Goal: Task Accomplishment & Management: Use online tool/utility

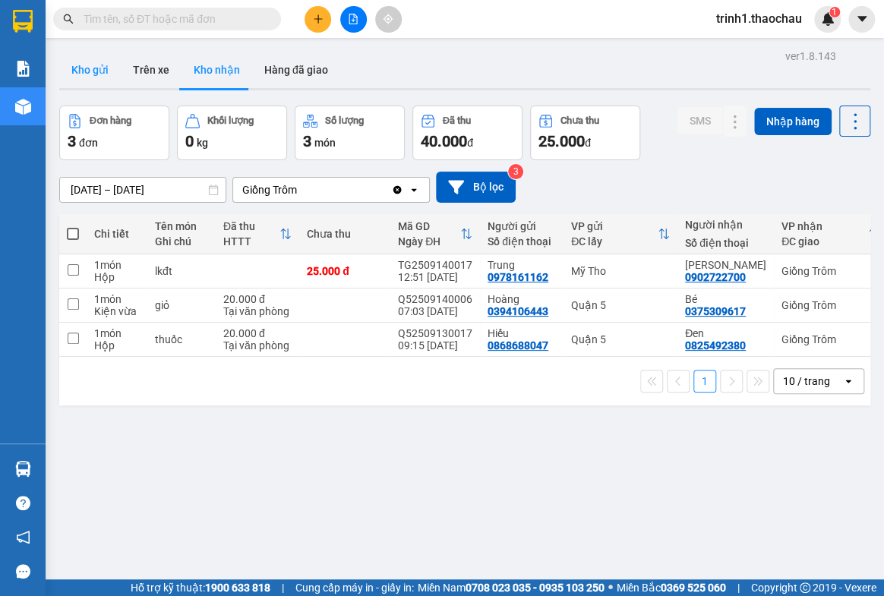
click at [80, 69] on button "Kho gửi" at bounding box center [90, 70] width 62 height 36
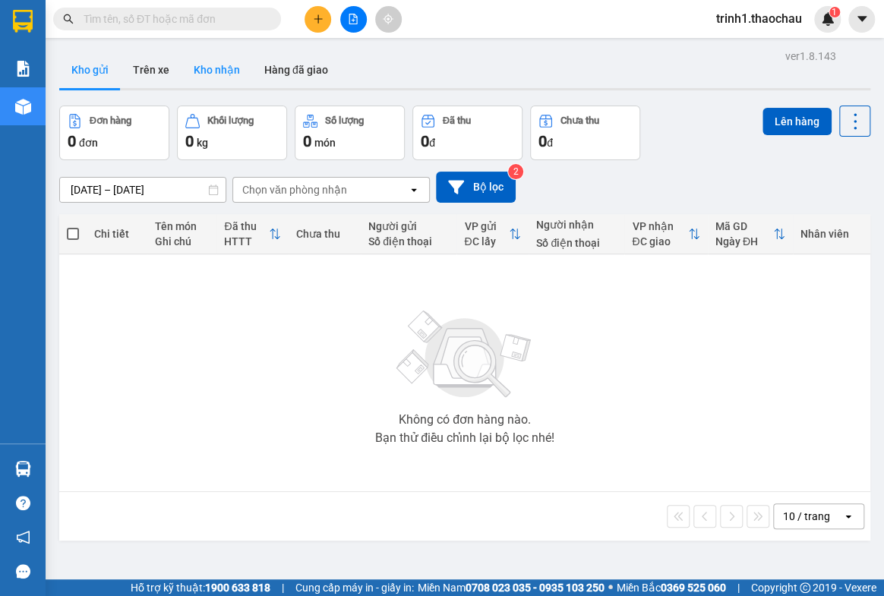
click at [213, 62] on button "Kho nhận" at bounding box center [217, 70] width 71 height 36
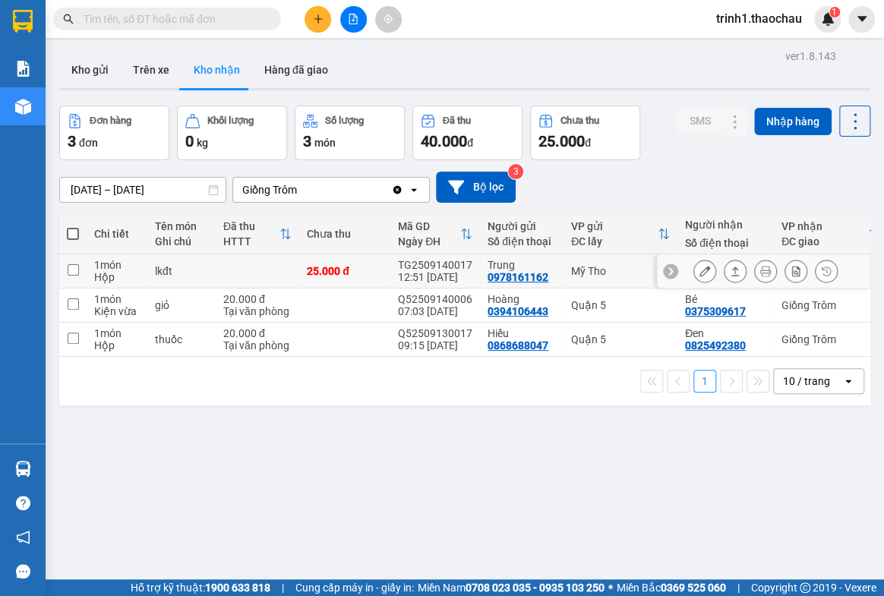
click at [730, 267] on icon at bounding box center [735, 271] width 11 height 11
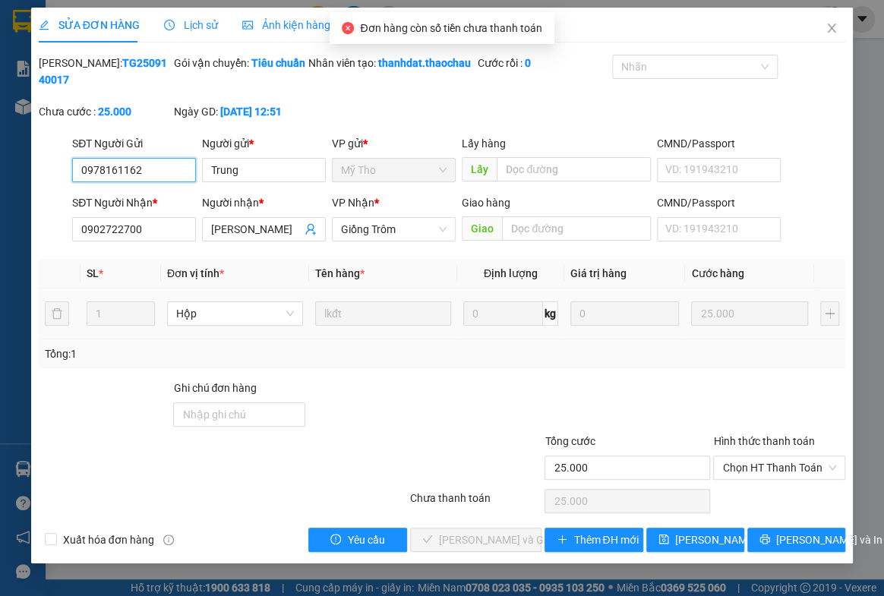
type input "0978161162"
type input "Trung"
type input "0902722700"
type input "[PERSON_NAME]"
type input "25.000"
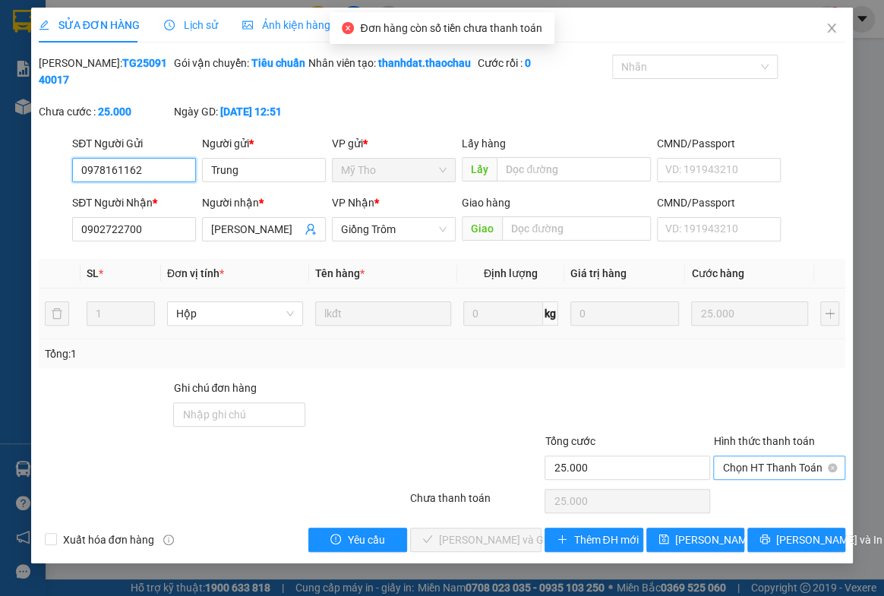
click at [736, 479] on span "Chọn HT Thanh Toán" at bounding box center [780, 468] width 114 height 23
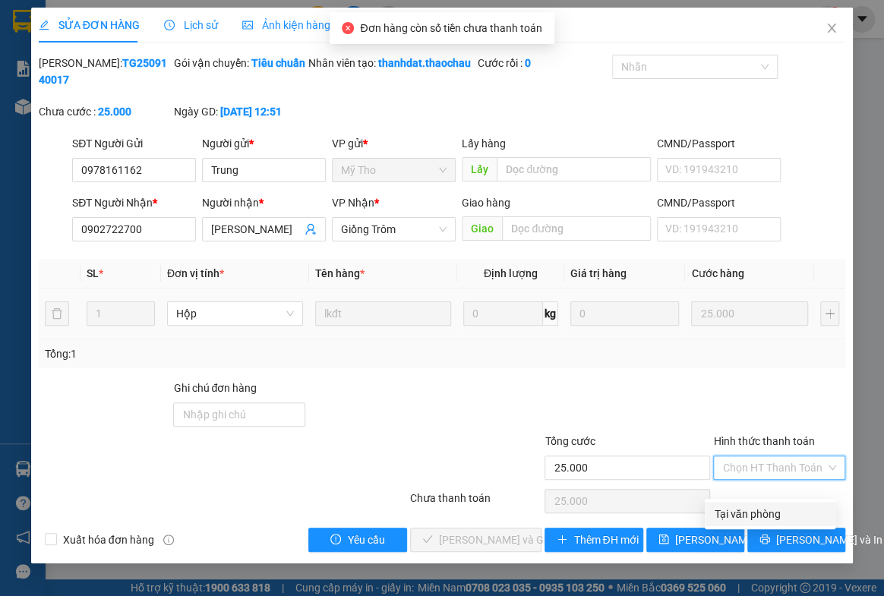
click at [734, 514] on div "Tại văn phòng" at bounding box center [770, 514] width 112 height 17
type input "0"
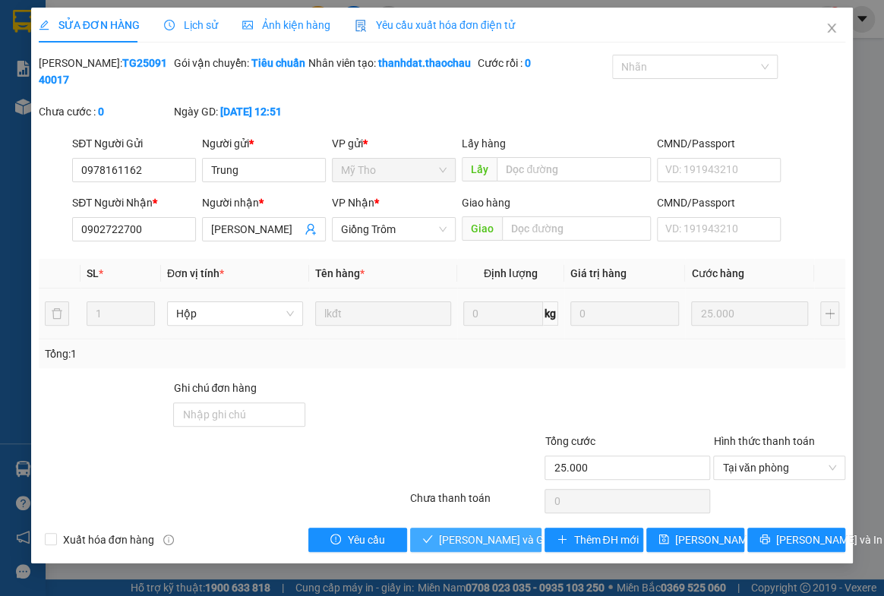
click at [479, 549] on span "[PERSON_NAME] và Giao hàng" at bounding box center [512, 540] width 146 height 17
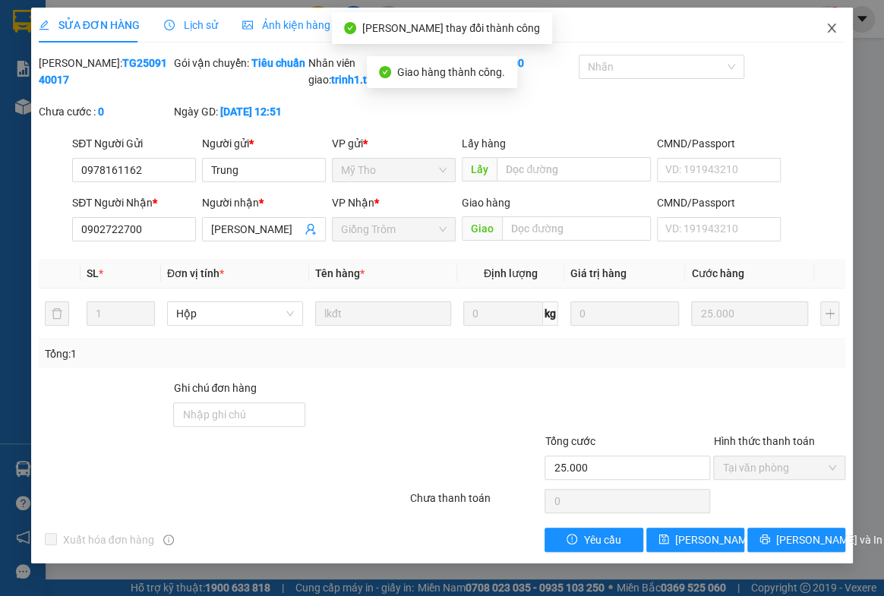
click at [827, 27] on icon "close" at bounding box center [832, 28] width 12 height 12
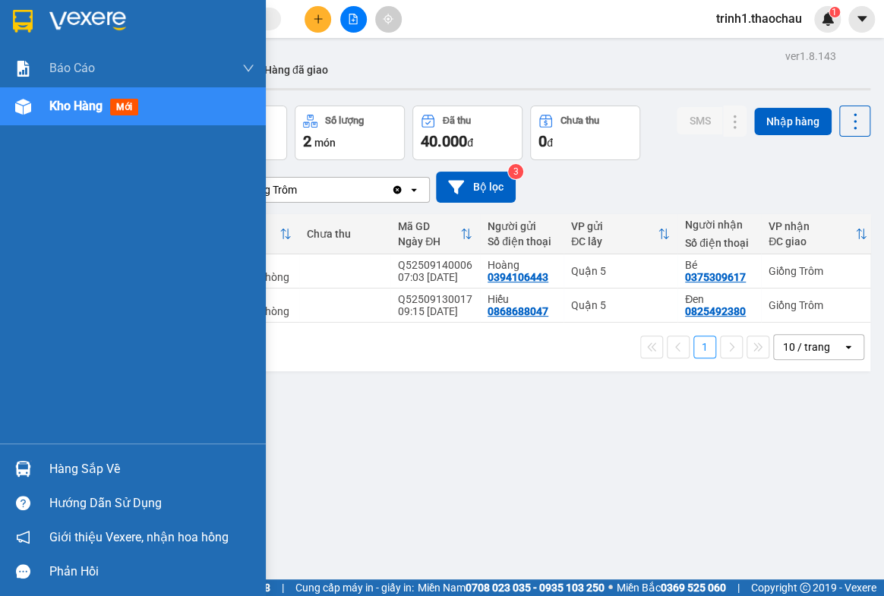
click at [114, 466] on div "Hàng sắp về" at bounding box center [151, 469] width 205 height 23
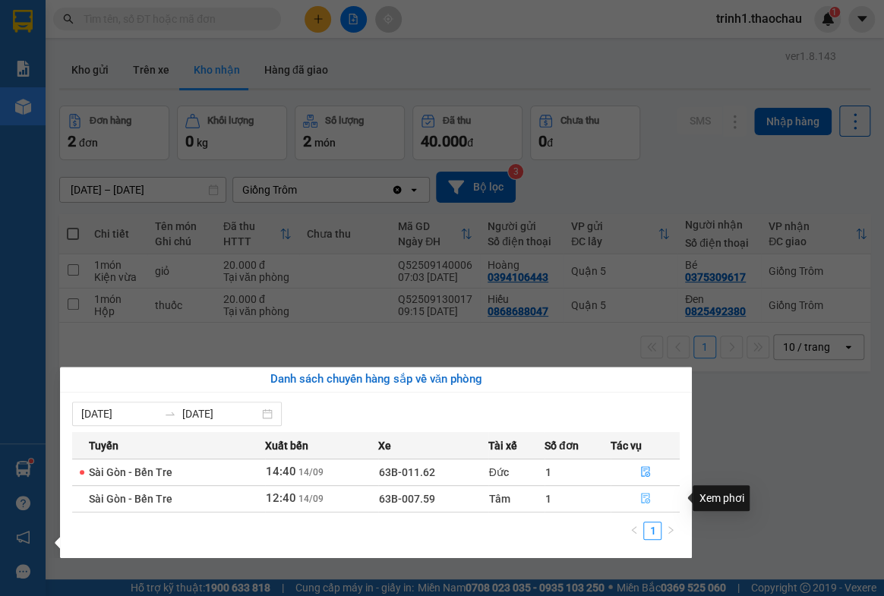
click at [647, 497] on icon "file-done" at bounding box center [646, 498] width 11 height 11
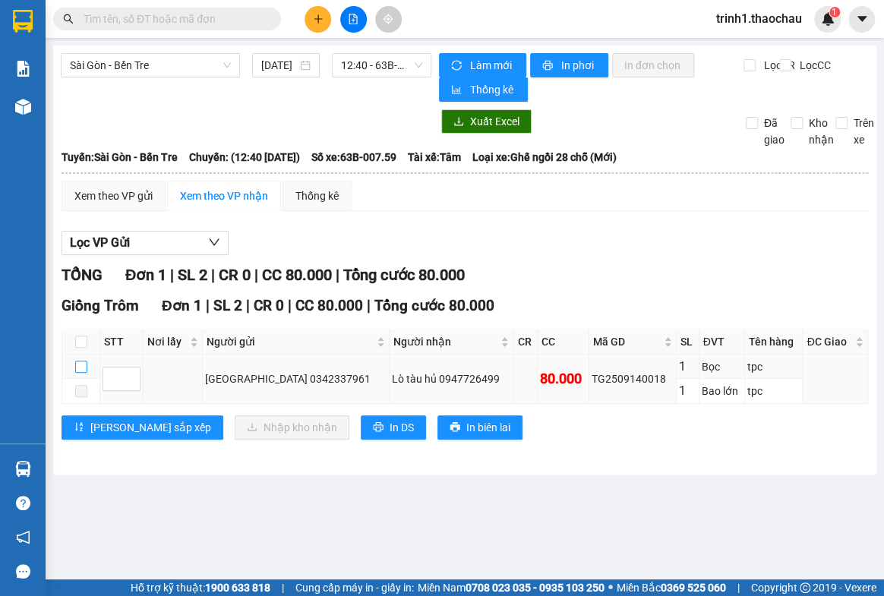
click at [80, 368] on input "checkbox" at bounding box center [81, 367] width 12 height 12
checkbox input "true"
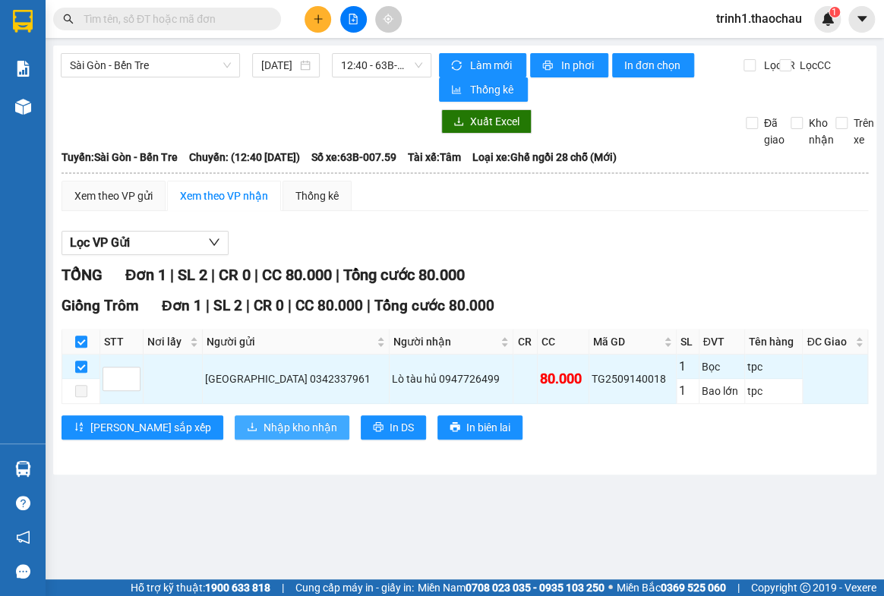
click at [264, 432] on span "Nhập kho nhận" at bounding box center [301, 427] width 74 height 17
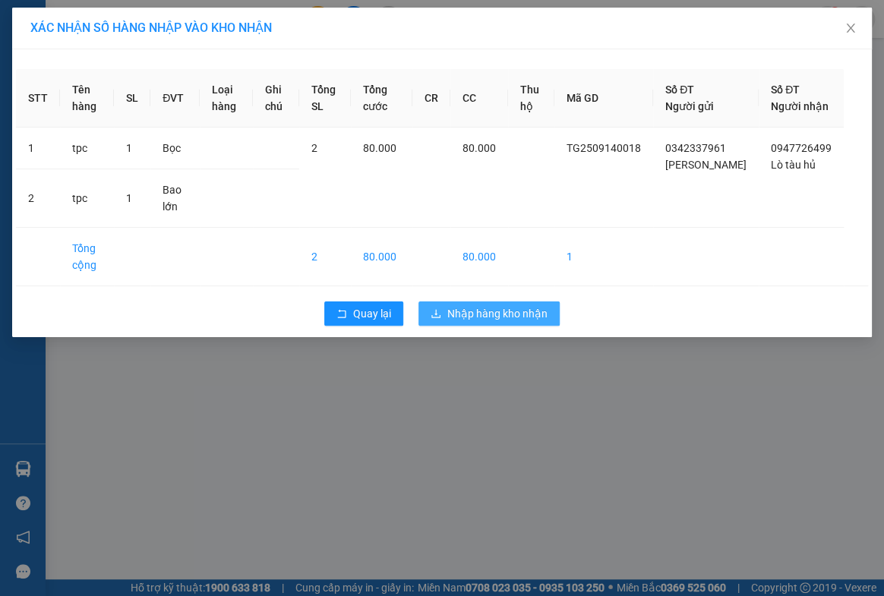
click at [486, 322] on span "Nhập hàng kho nhận" at bounding box center [498, 313] width 100 height 17
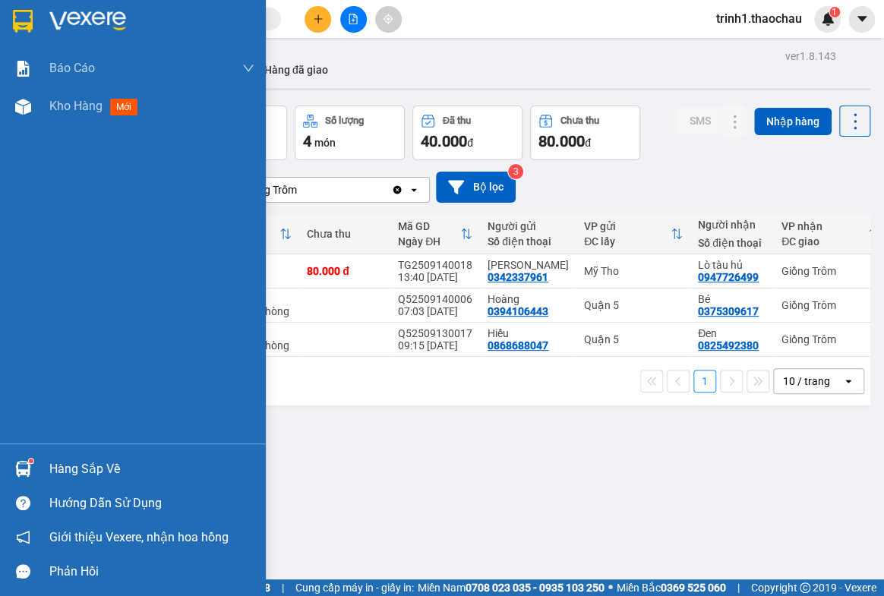
click at [91, 472] on div "Hàng sắp về" at bounding box center [151, 469] width 205 height 23
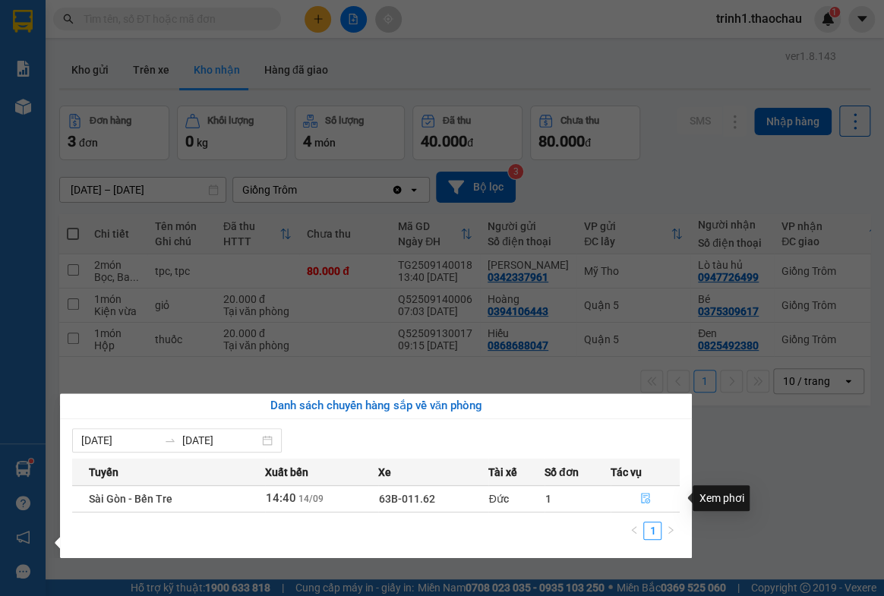
click at [646, 498] on icon "file-done" at bounding box center [646, 498] width 11 height 11
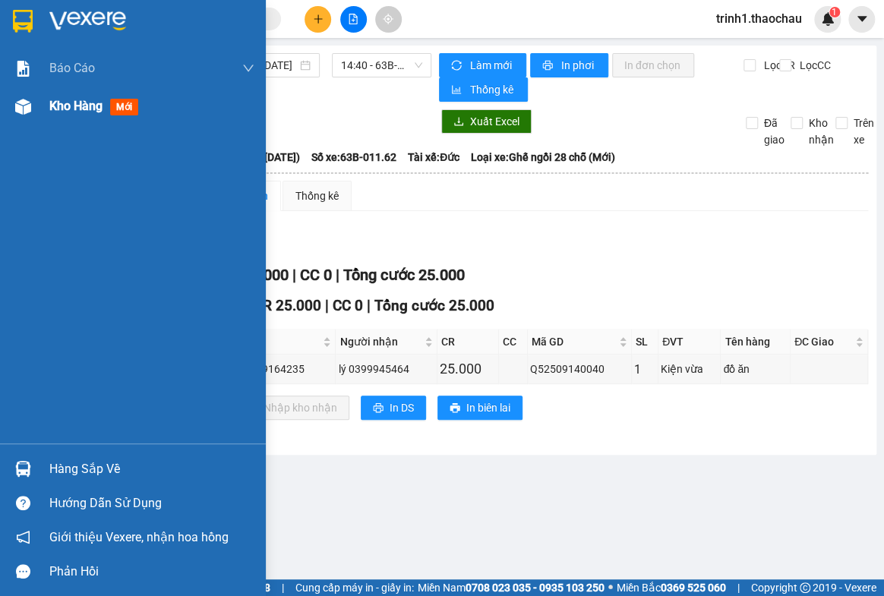
click at [85, 109] on span "Kho hàng" at bounding box center [75, 106] width 53 height 14
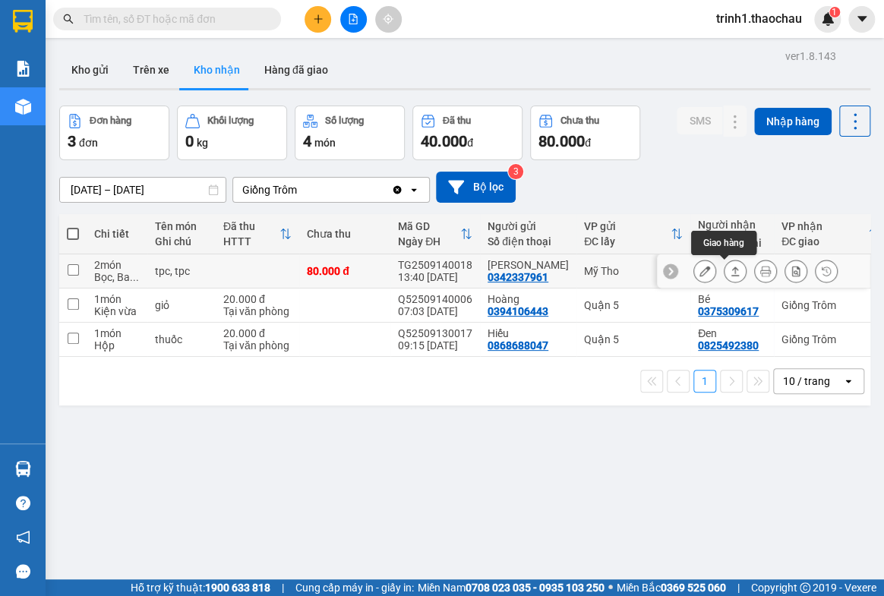
click at [732, 273] on icon at bounding box center [736, 271] width 8 height 9
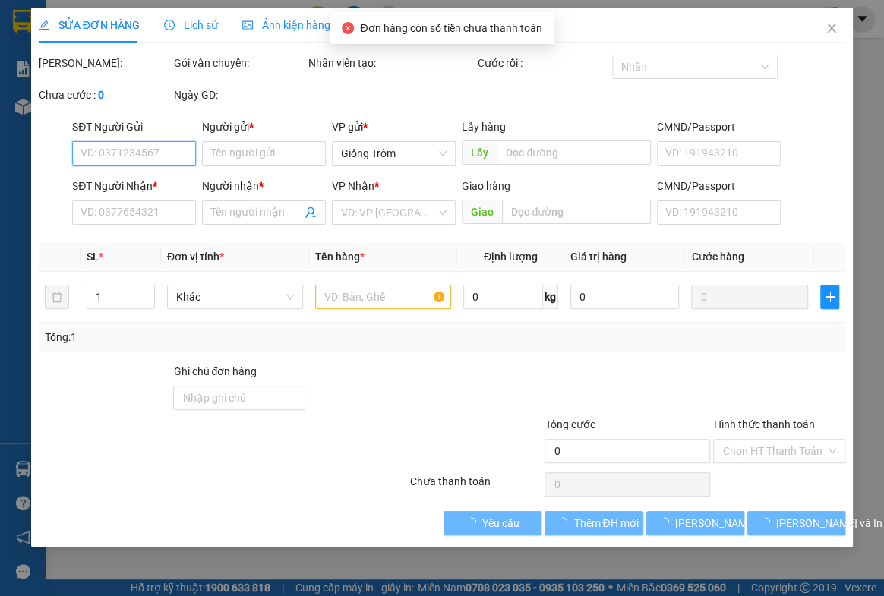
type input "0342337961"
type input "[PERSON_NAME]"
type input "0947726499"
type input "Lò tàu hủ"
type input "80.000"
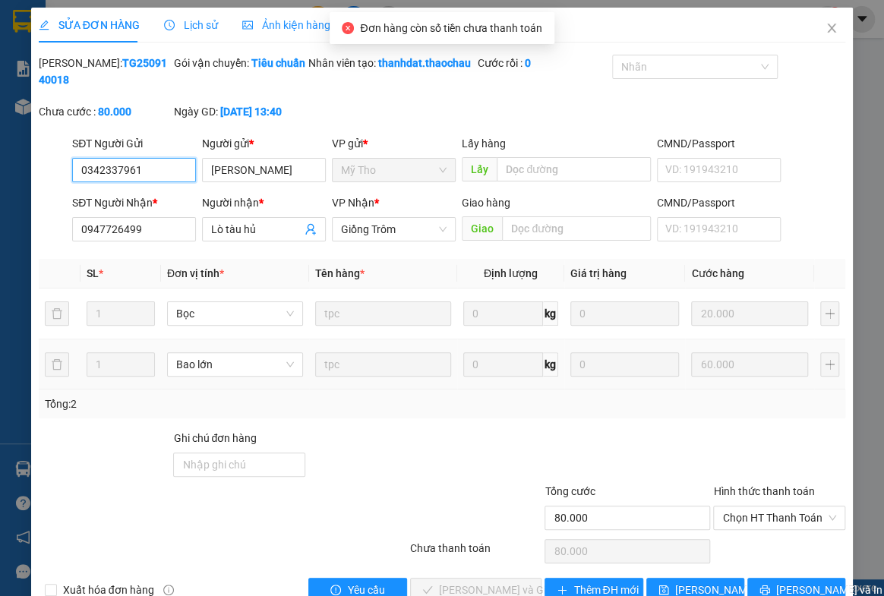
scroll to position [52, 0]
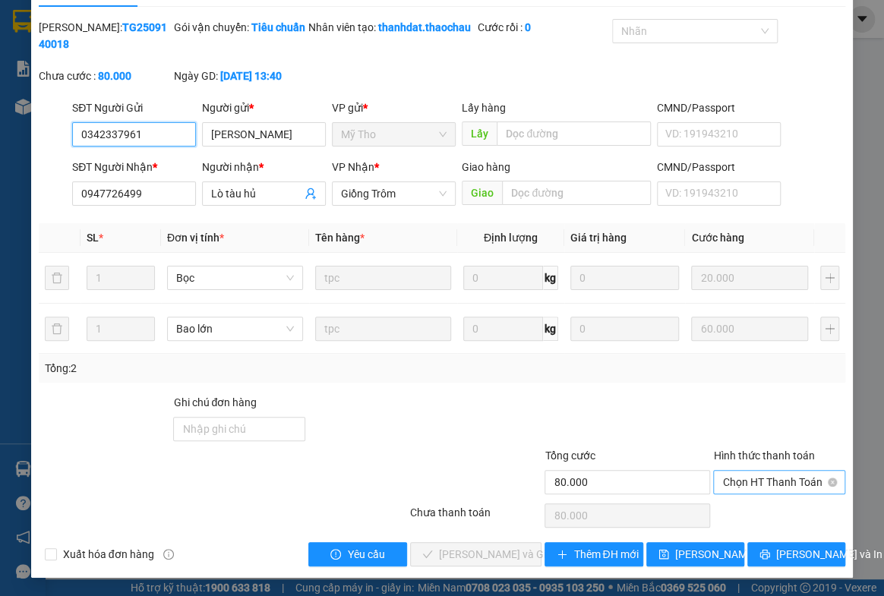
click at [764, 483] on span "Chọn HT Thanh Toán" at bounding box center [780, 482] width 114 height 23
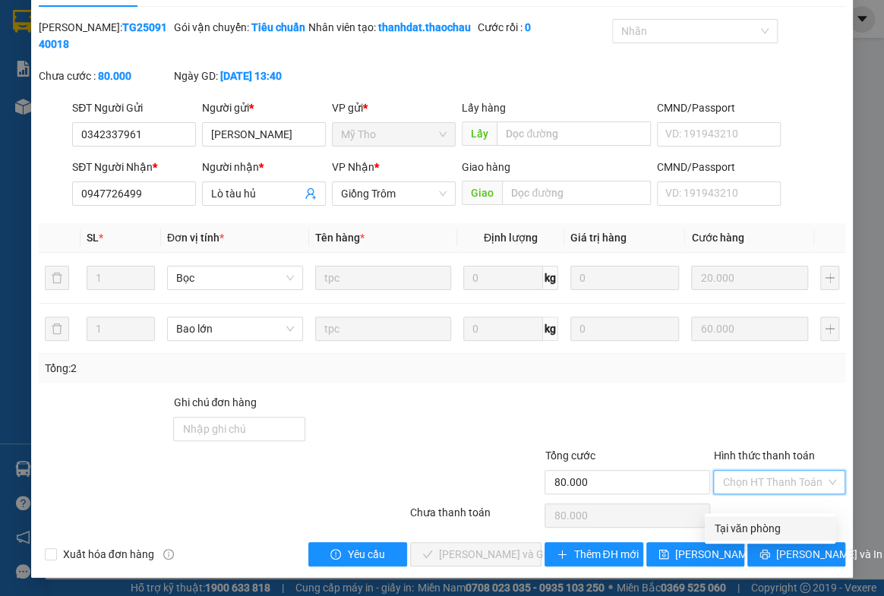
click at [754, 520] on div "Tại văn phòng" at bounding box center [770, 528] width 112 height 17
type input "0"
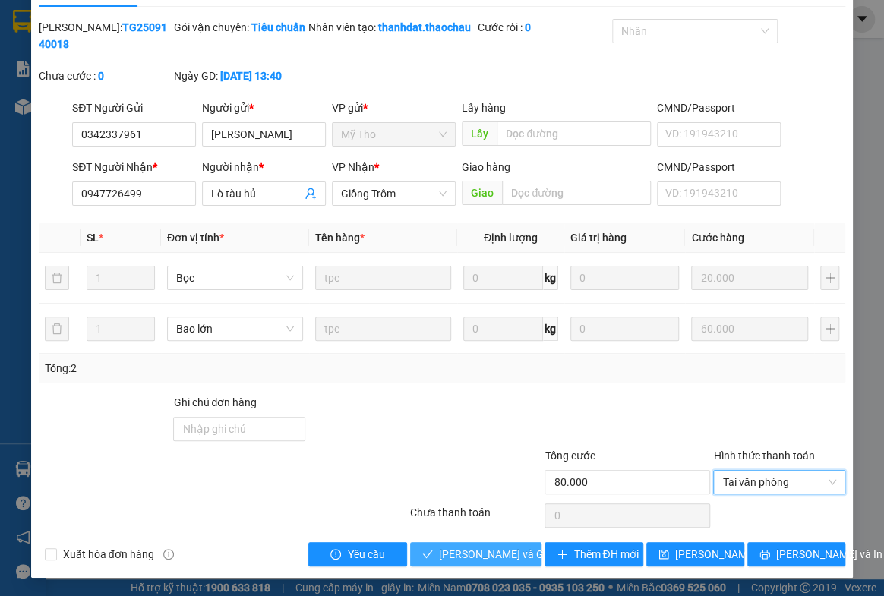
click at [498, 552] on span "[PERSON_NAME] và Giao hàng" at bounding box center [512, 554] width 146 height 17
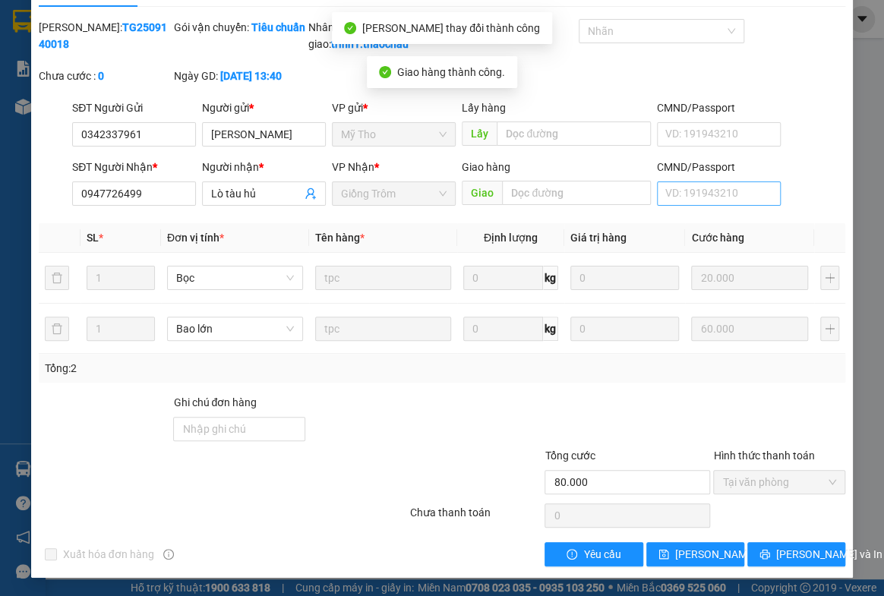
scroll to position [0, 0]
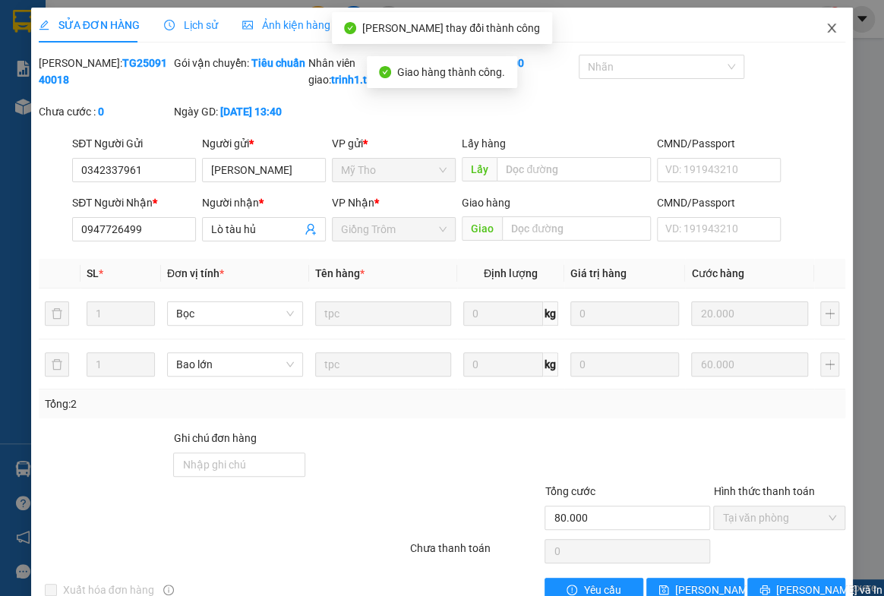
click at [826, 30] on icon "close" at bounding box center [832, 28] width 12 height 12
